Goal: Entertainment & Leisure: Consume media (video, audio)

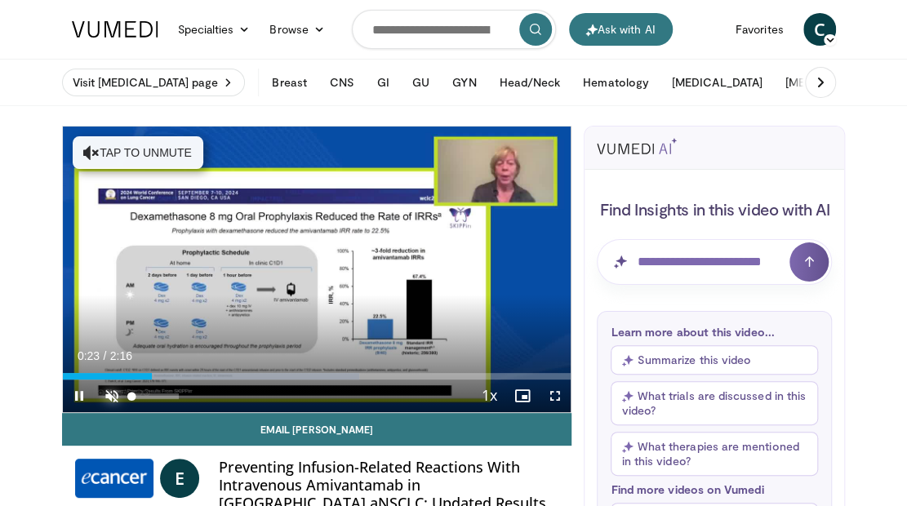
click at [106, 395] on span "Video Player" at bounding box center [112, 396] width 33 height 33
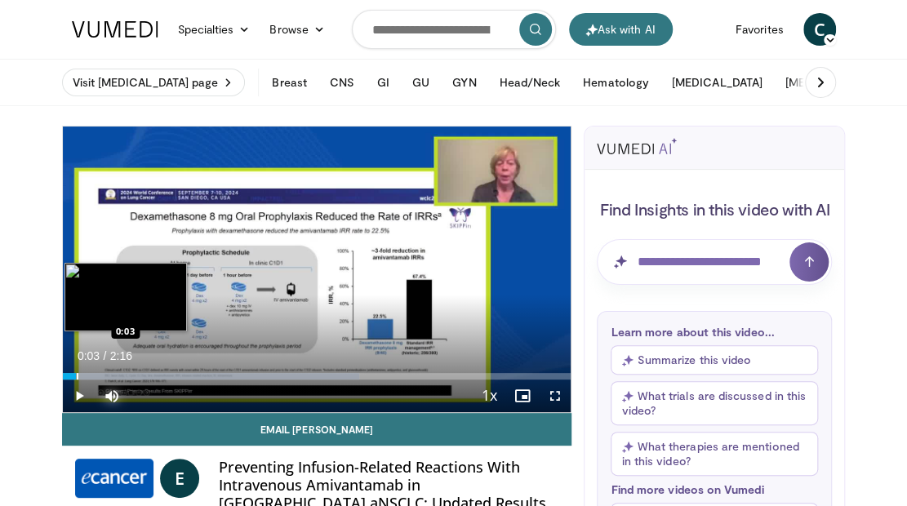
click at [77, 376] on div "Progress Bar" at bounding box center [78, 376] width 2 height 7
